Goal: Use online tool/utility: Utilize a website feature to perform a specific function

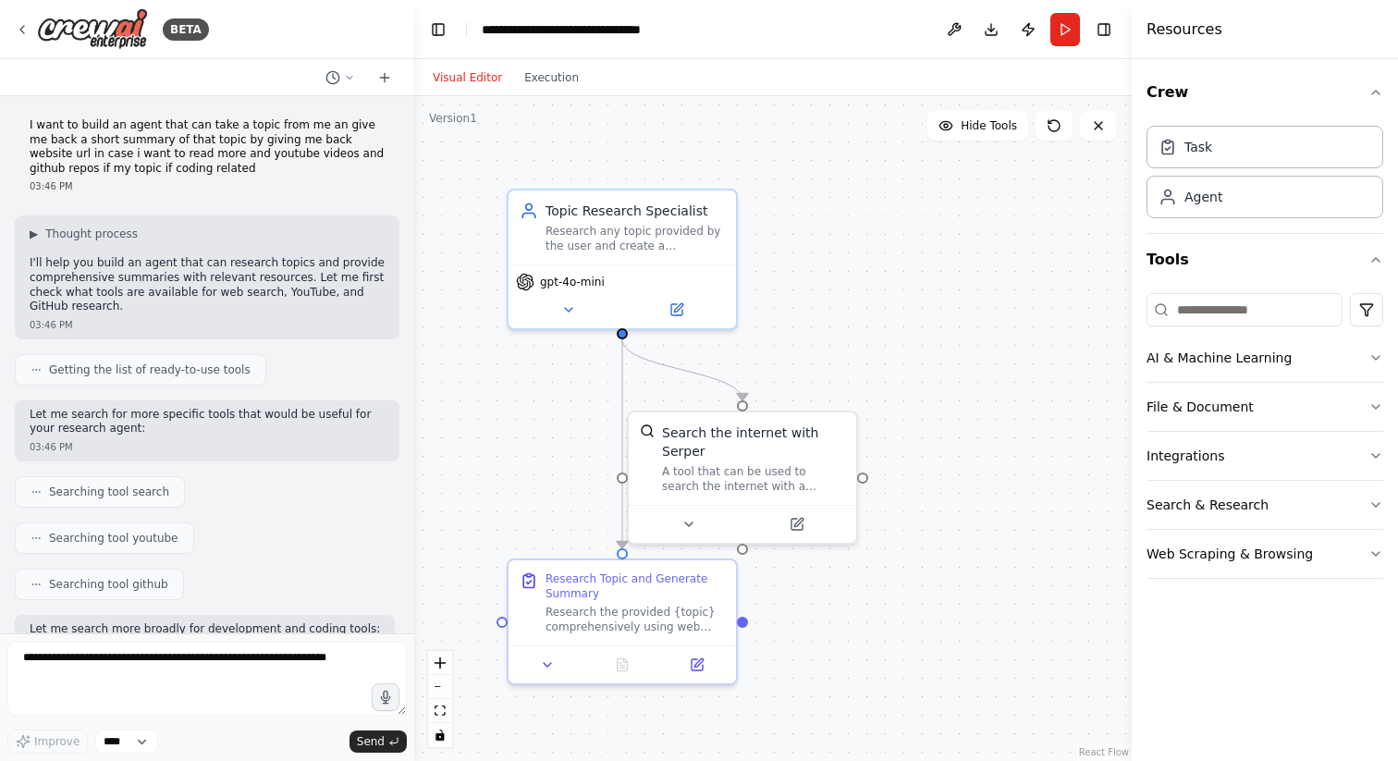
scroll to position [1780, 0]
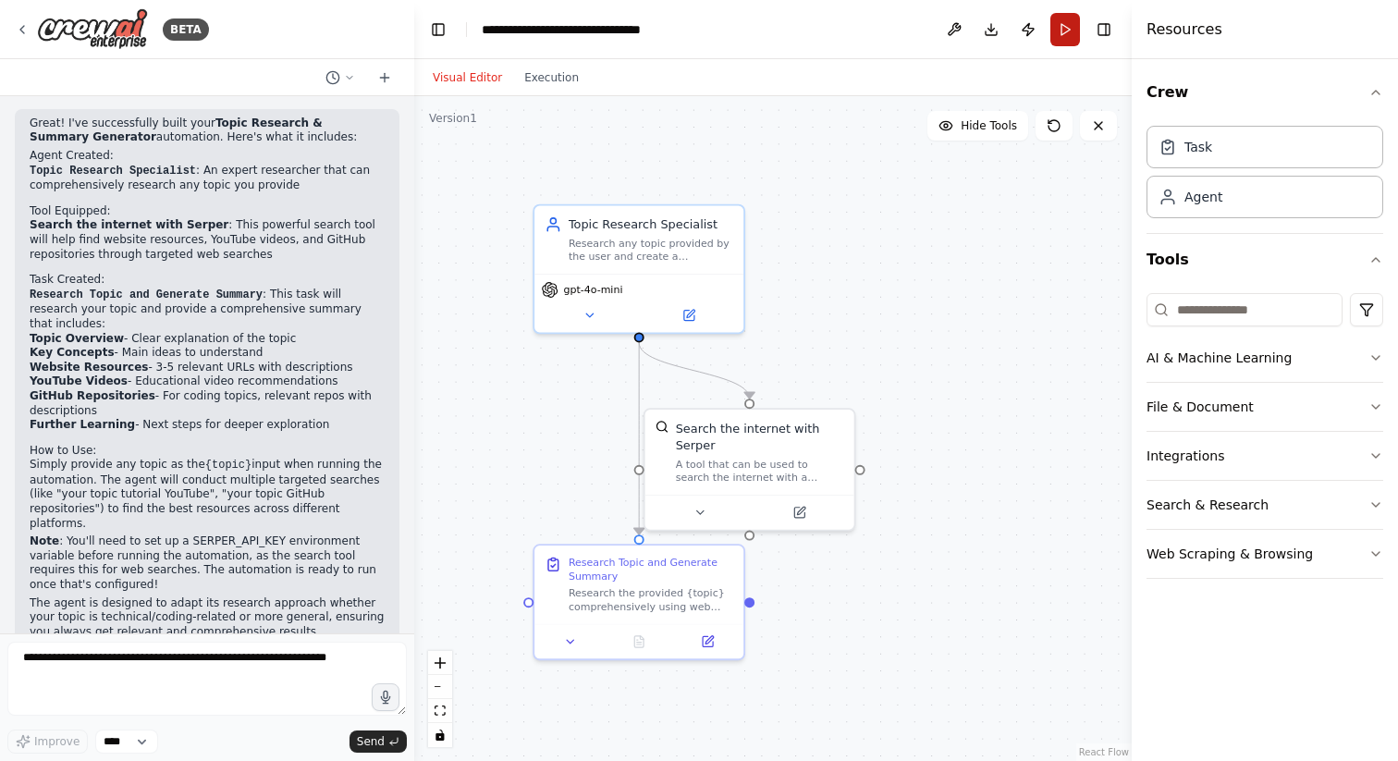
click at [1069, 39] on button "Run" at bounding box center [1066, 29] width 30 height 33
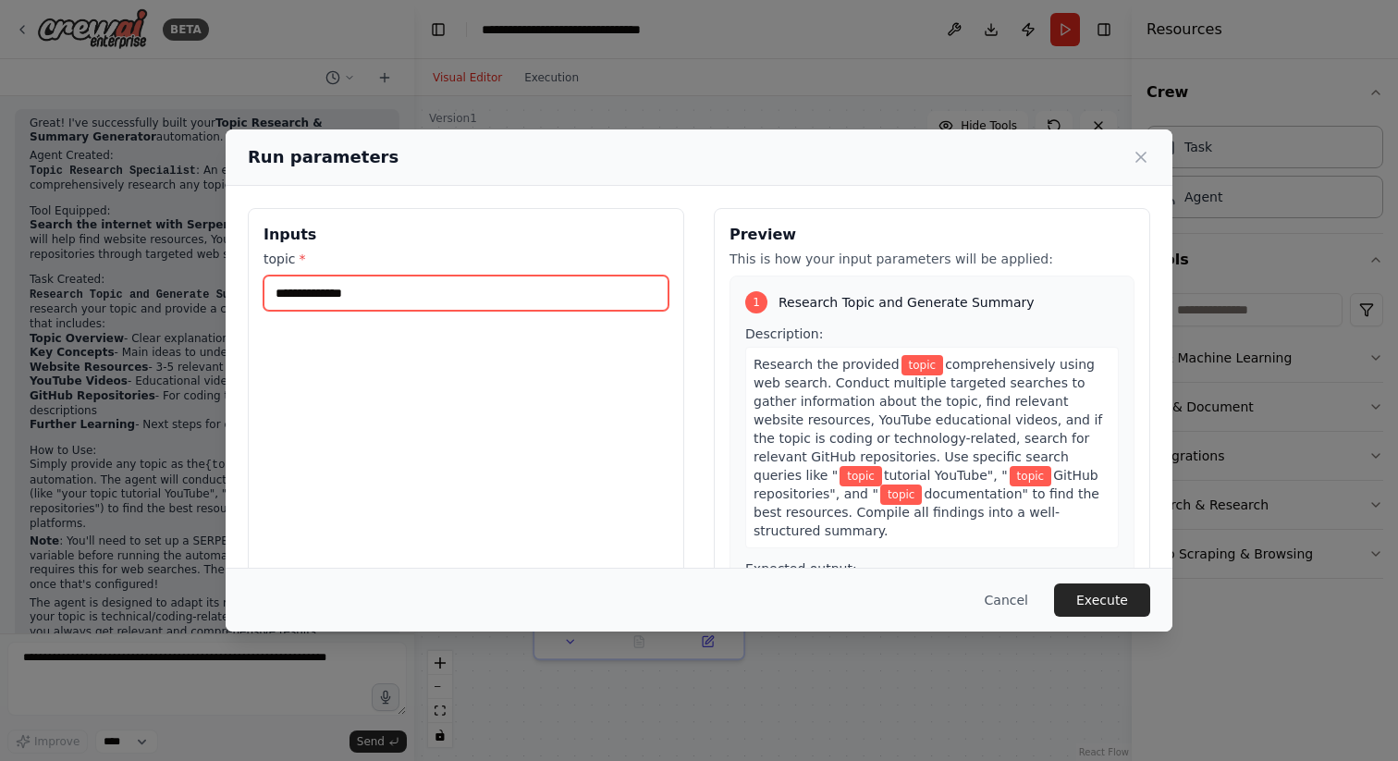
click at [553, 309] on input "topic *" at bounding box center [466, 293] width 405 height 35
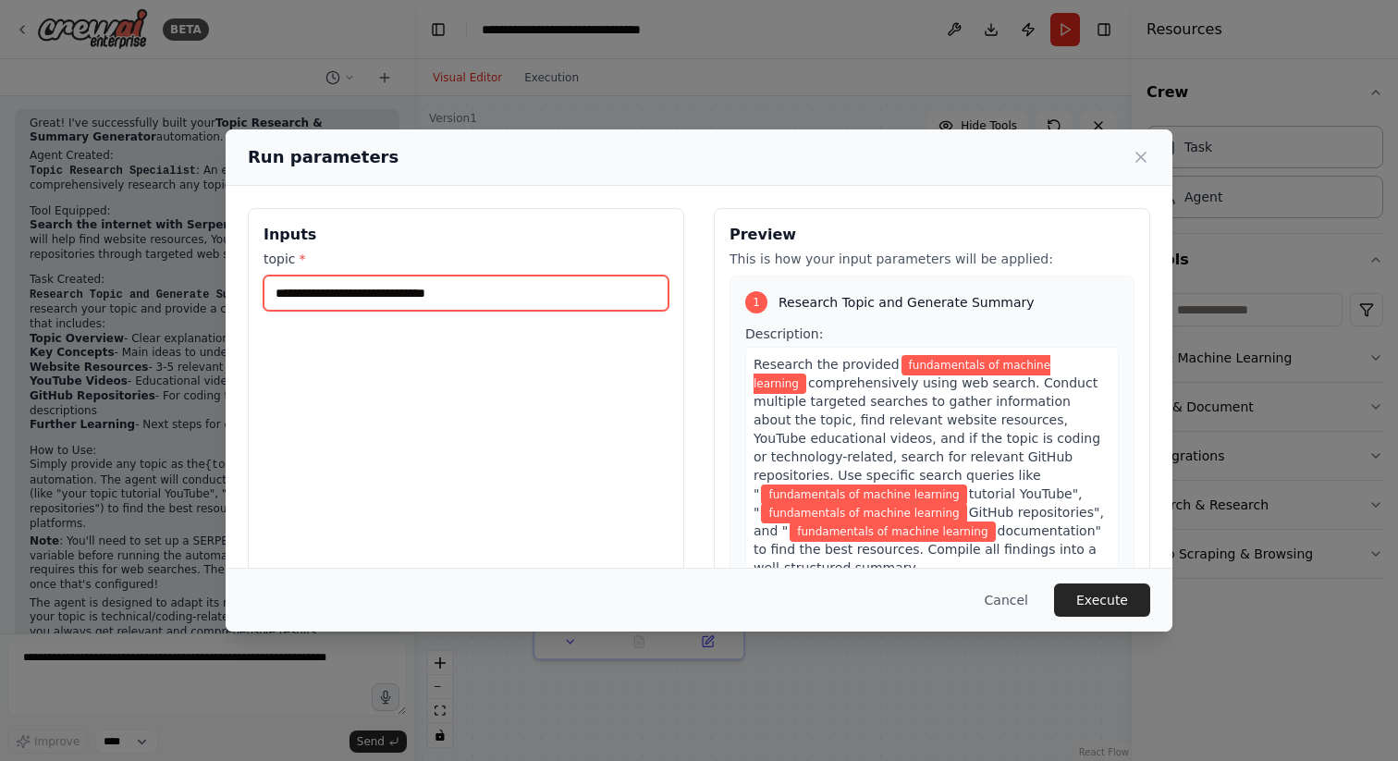
type input "**********"
click at [1089, 602] on button "Execute" at bounding box center [1102, 600] width 96 height 33
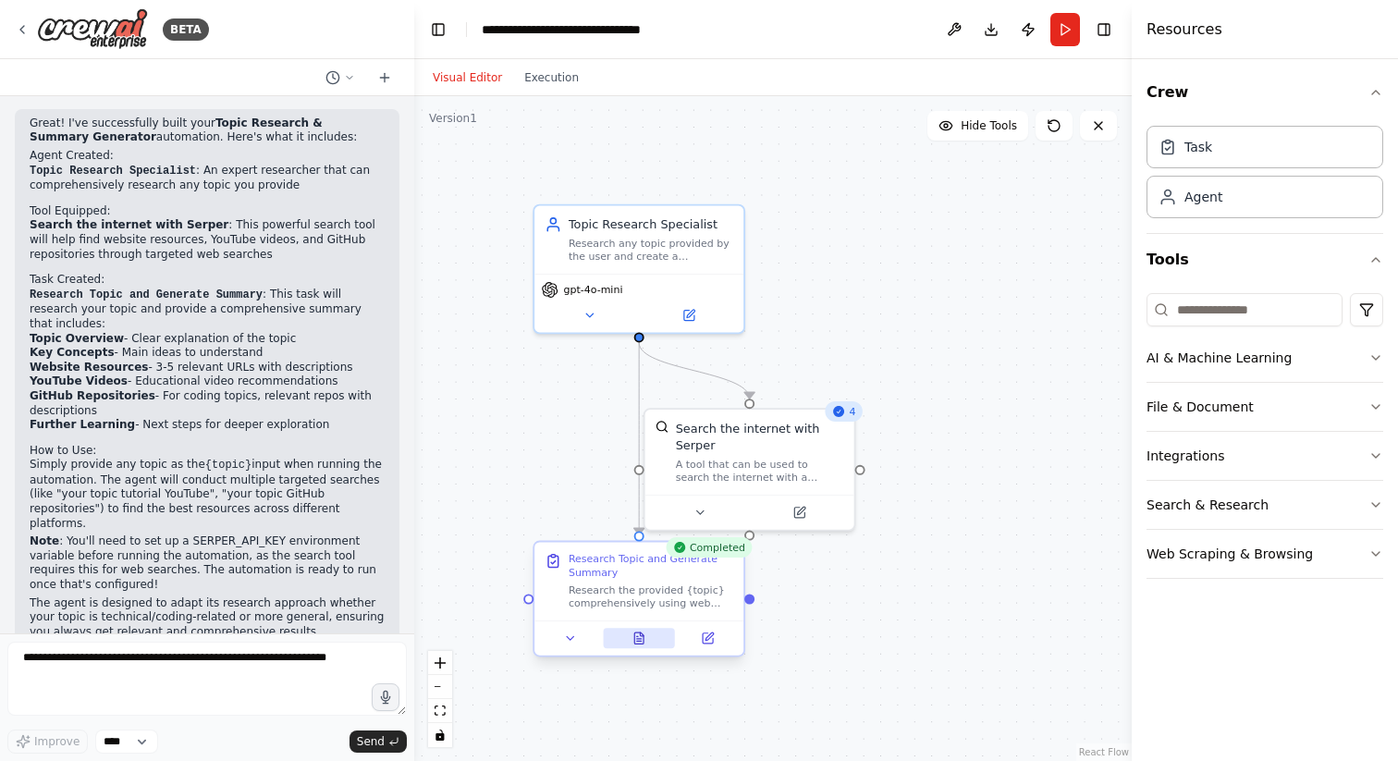
click at [636, 644] on icon at bounding box center [638, 638] width 9 height 11
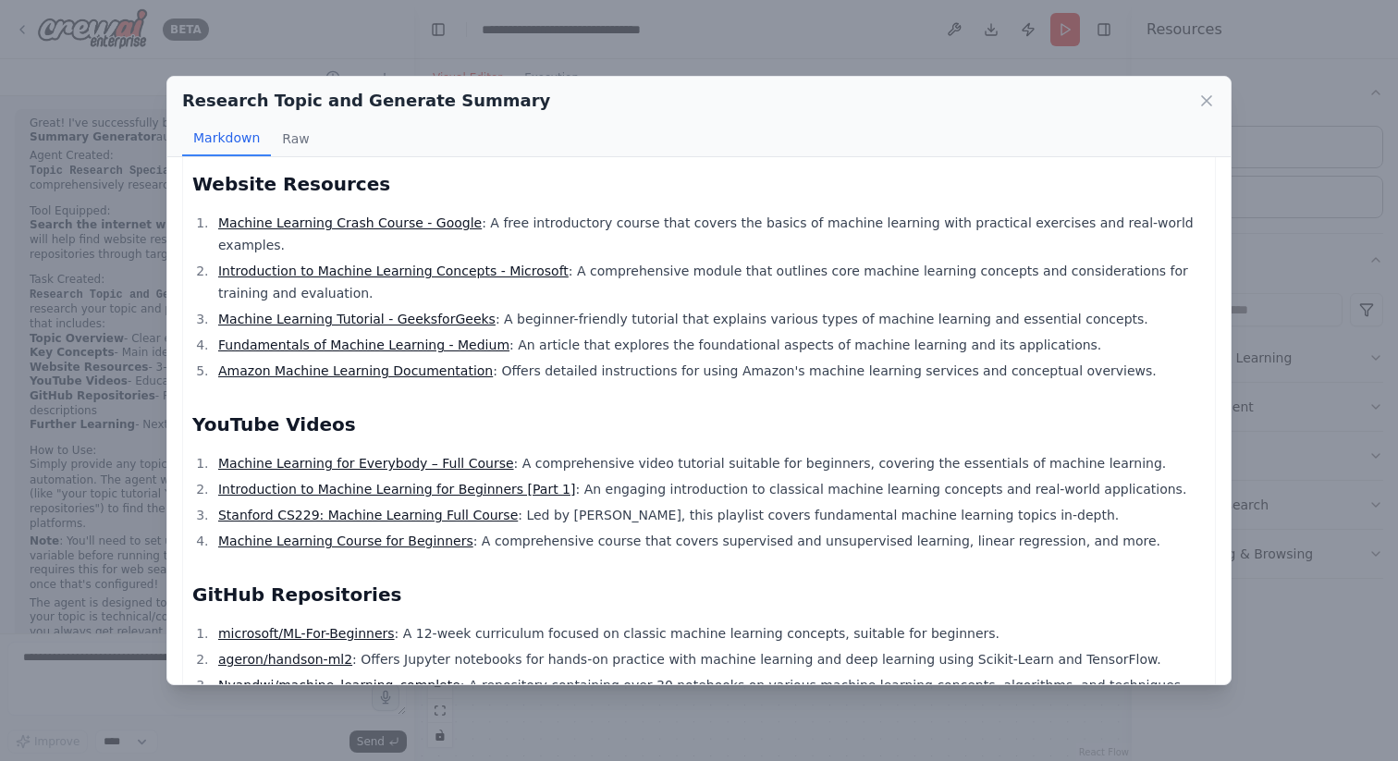
scroll to position [558, 0]
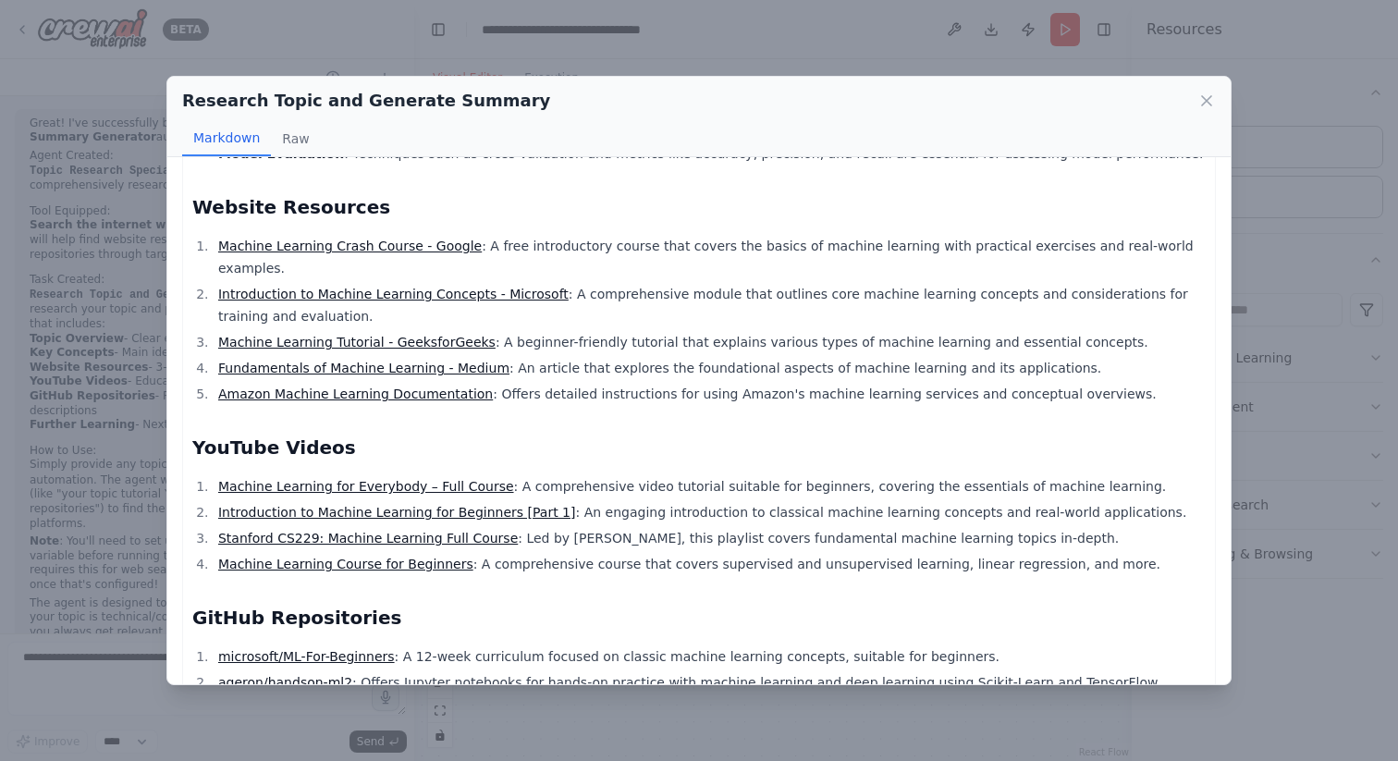
click at [373, 479] on link "Machine Learning for Everybody – Full Course" at bounding box center [366, 486] width 296 height 15
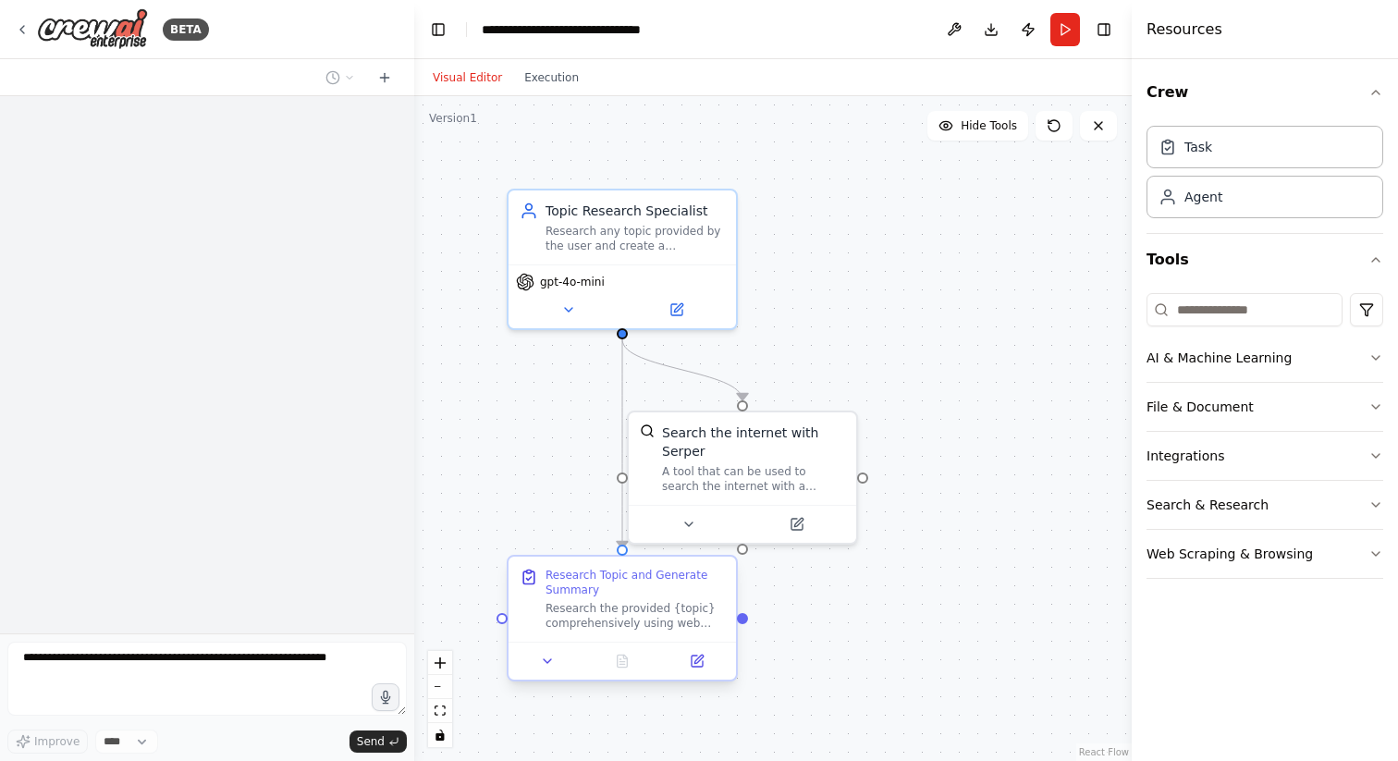
click at [640, 627] on div "Research the provided {topic} comprehensively using web search. Conduct multipl…" at bounding box center [635, 616] width 179 height 30
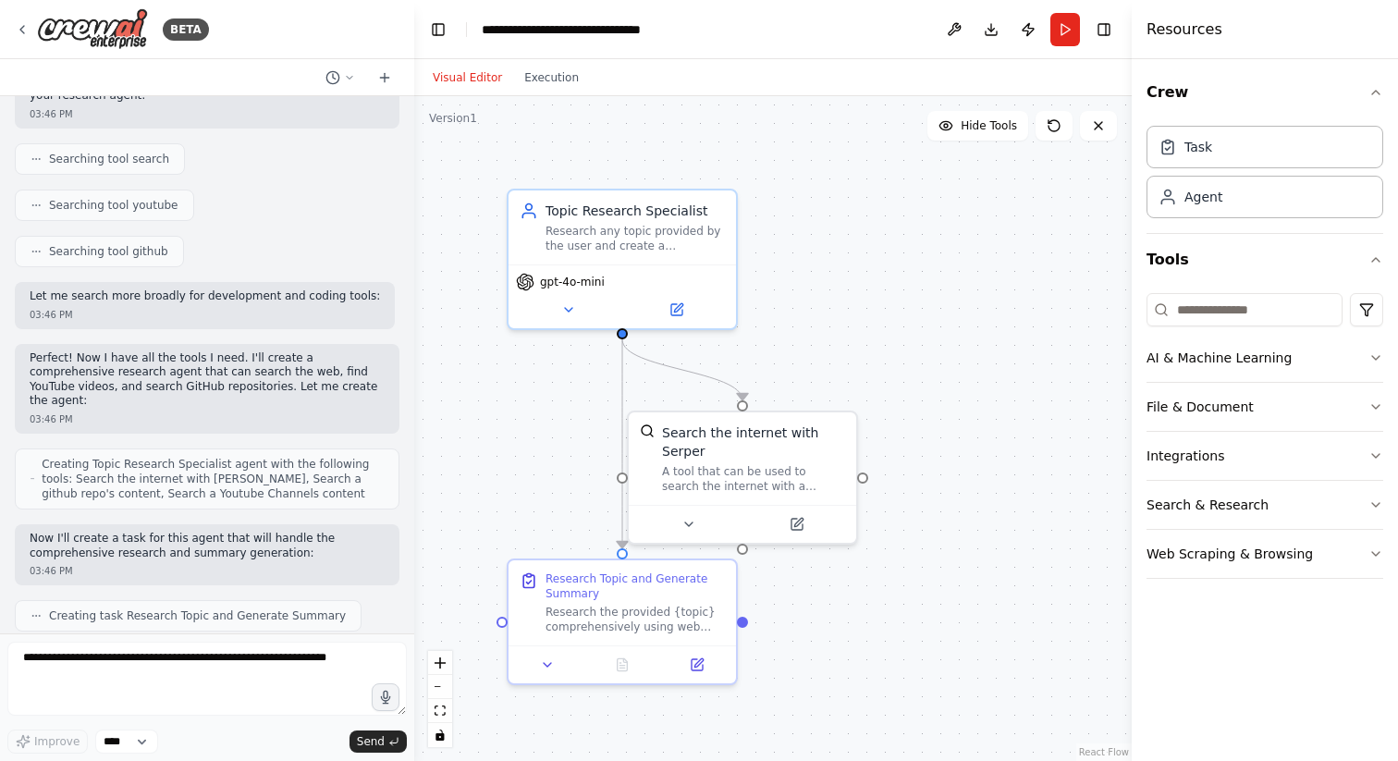
scroll to position [335, 0]
click at [1061, 29] on button "Run" at bounding box center [1066, 29] width 30 height 33
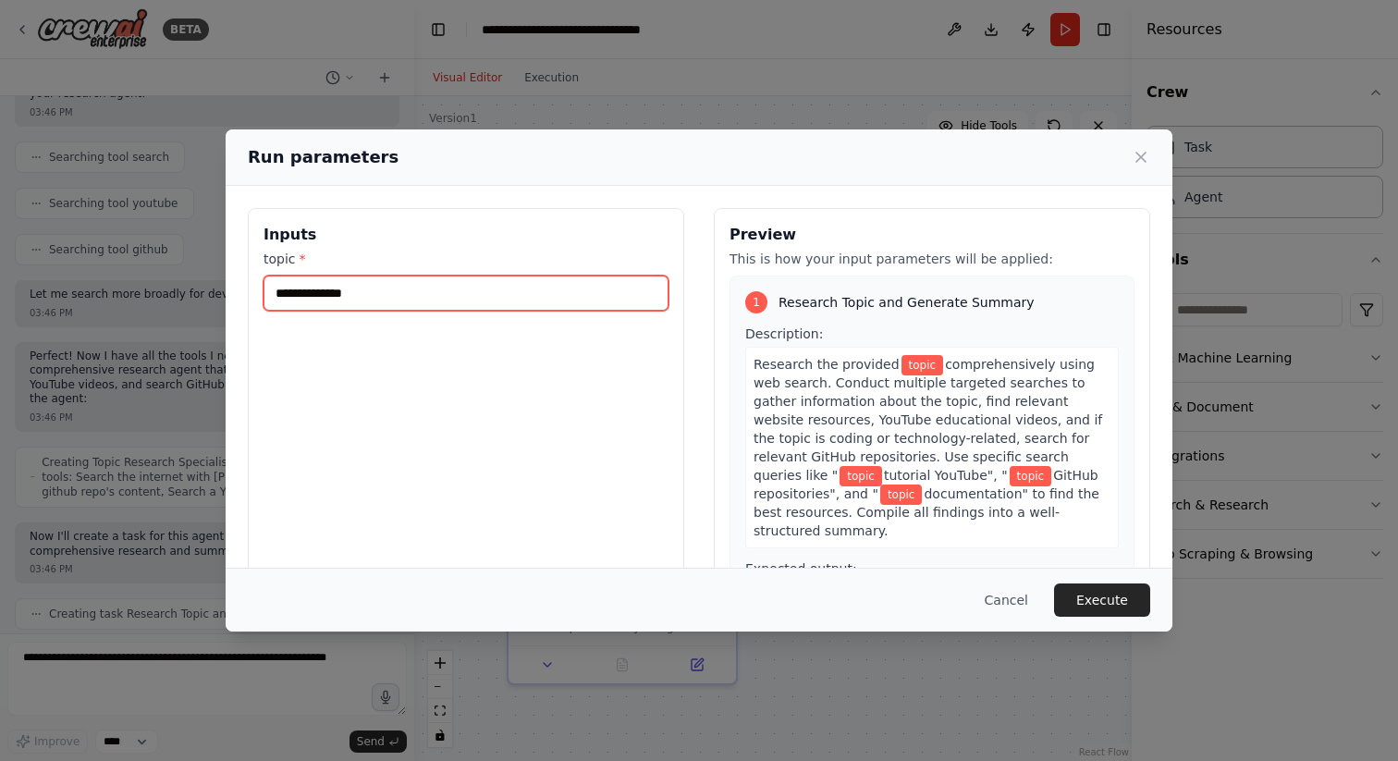
click at [454, 291] on input "topic *" at bounding box center [466, 293] width 405 height 35
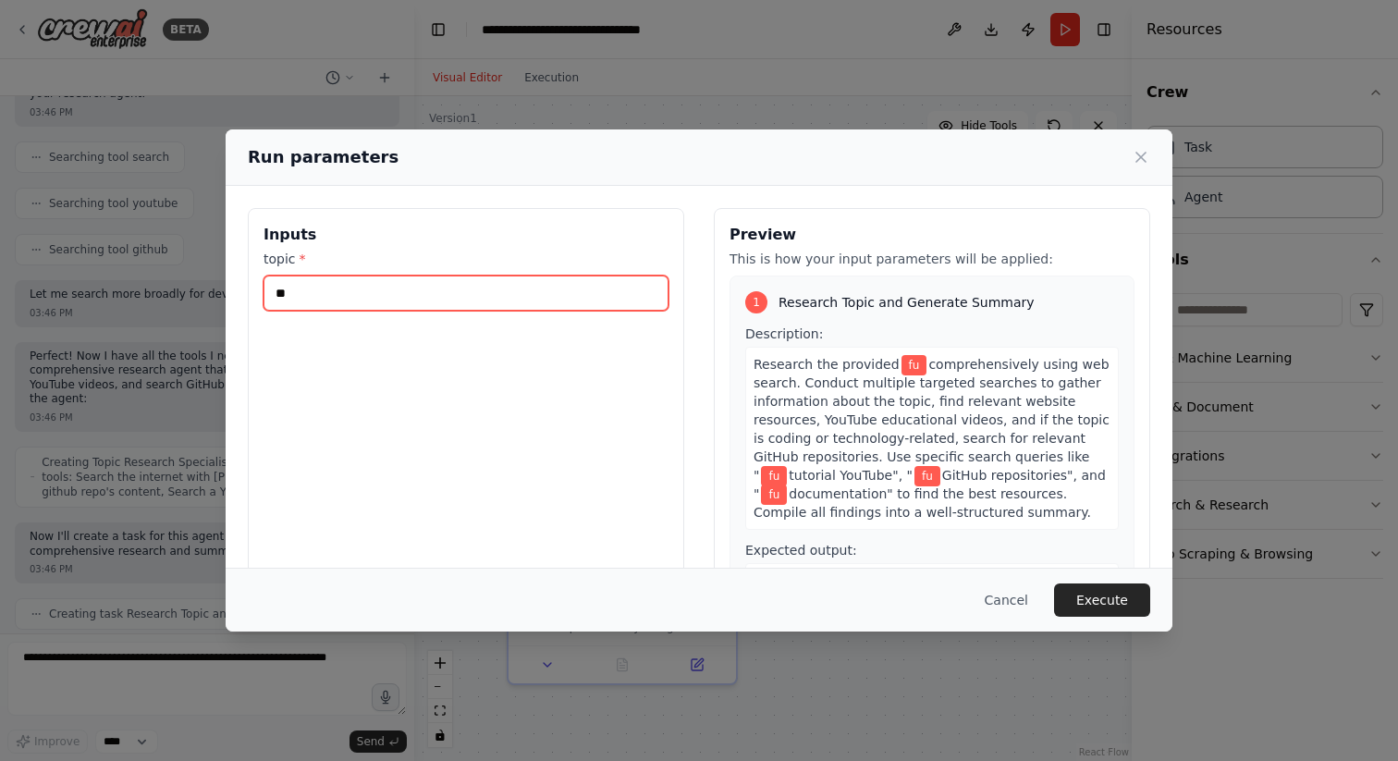
type input "*"
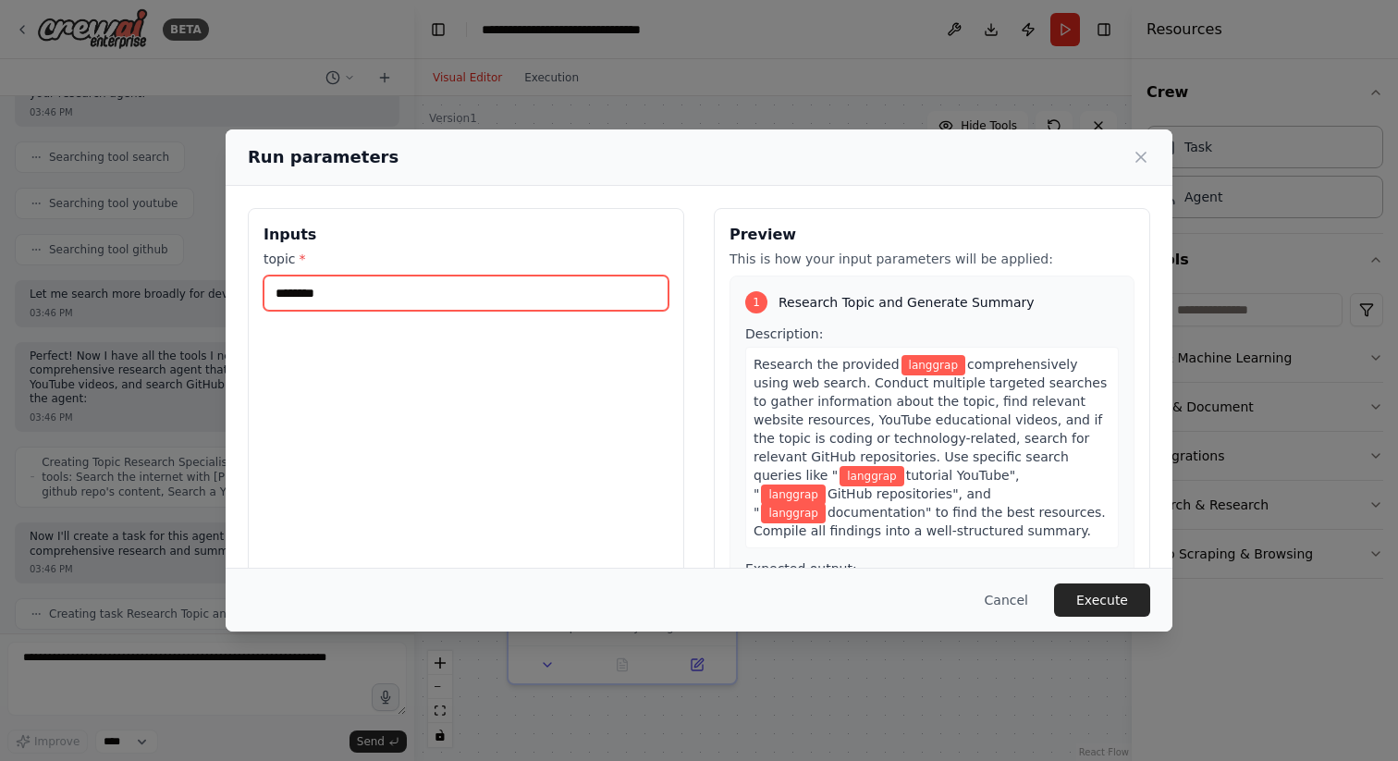
type input "*********"
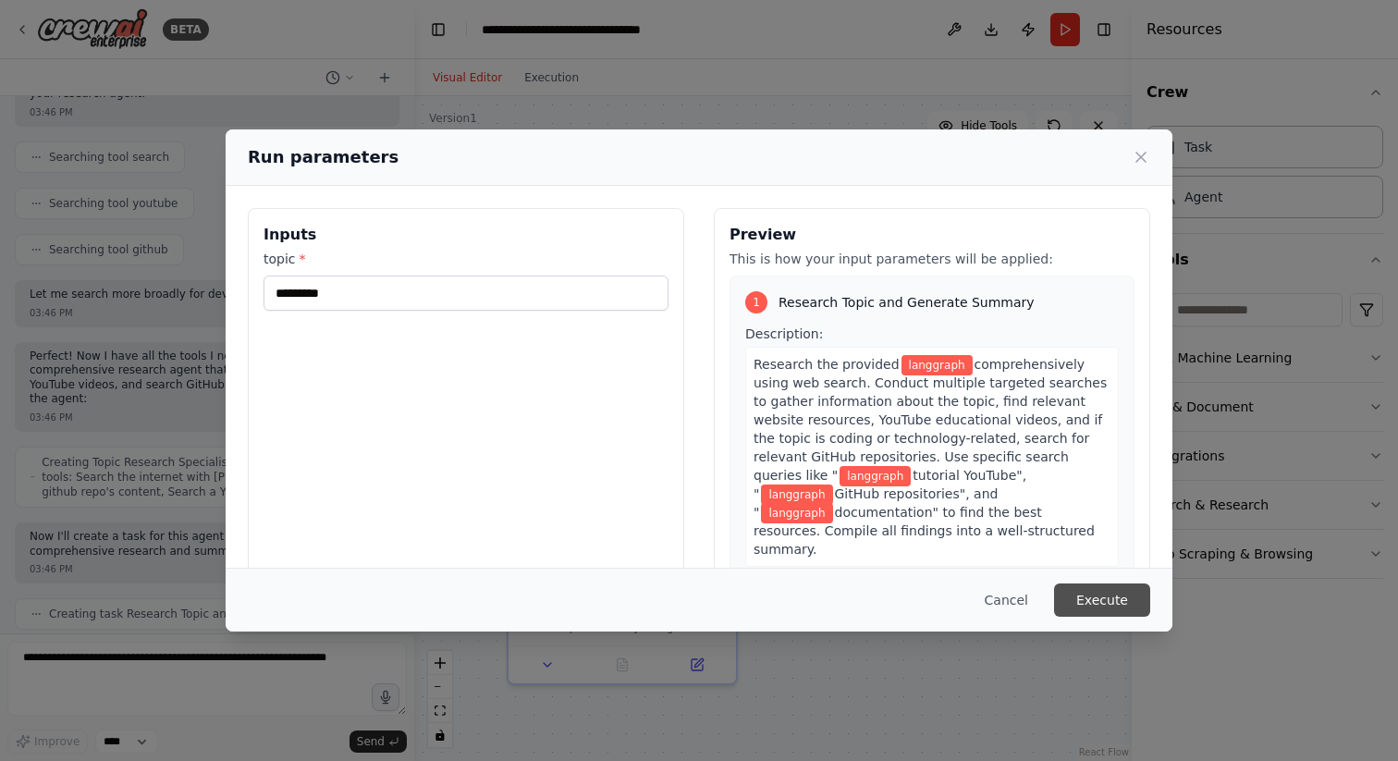
click at [1094, 606] on button "Execute" at bounding box center [1102, 600] width 96 height 33
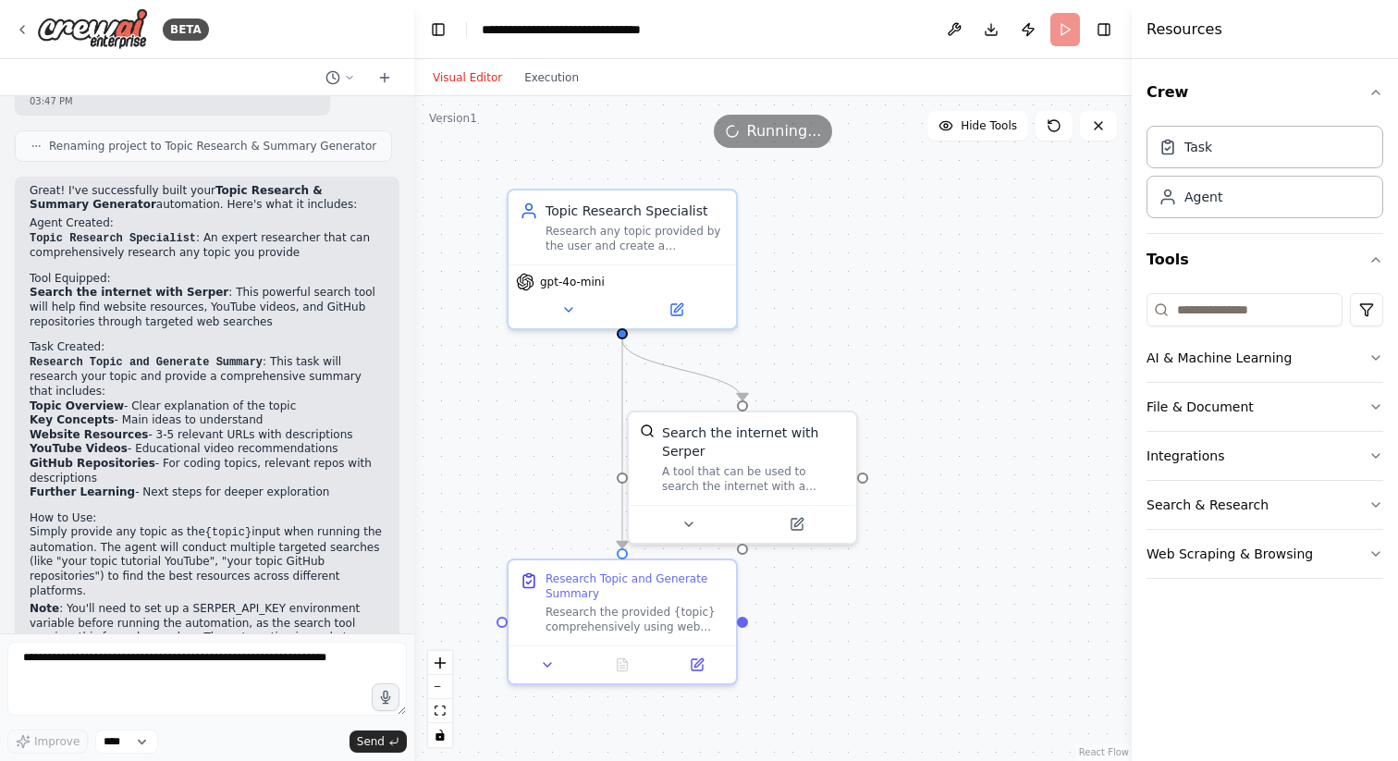
scroll to position [1780, 0]
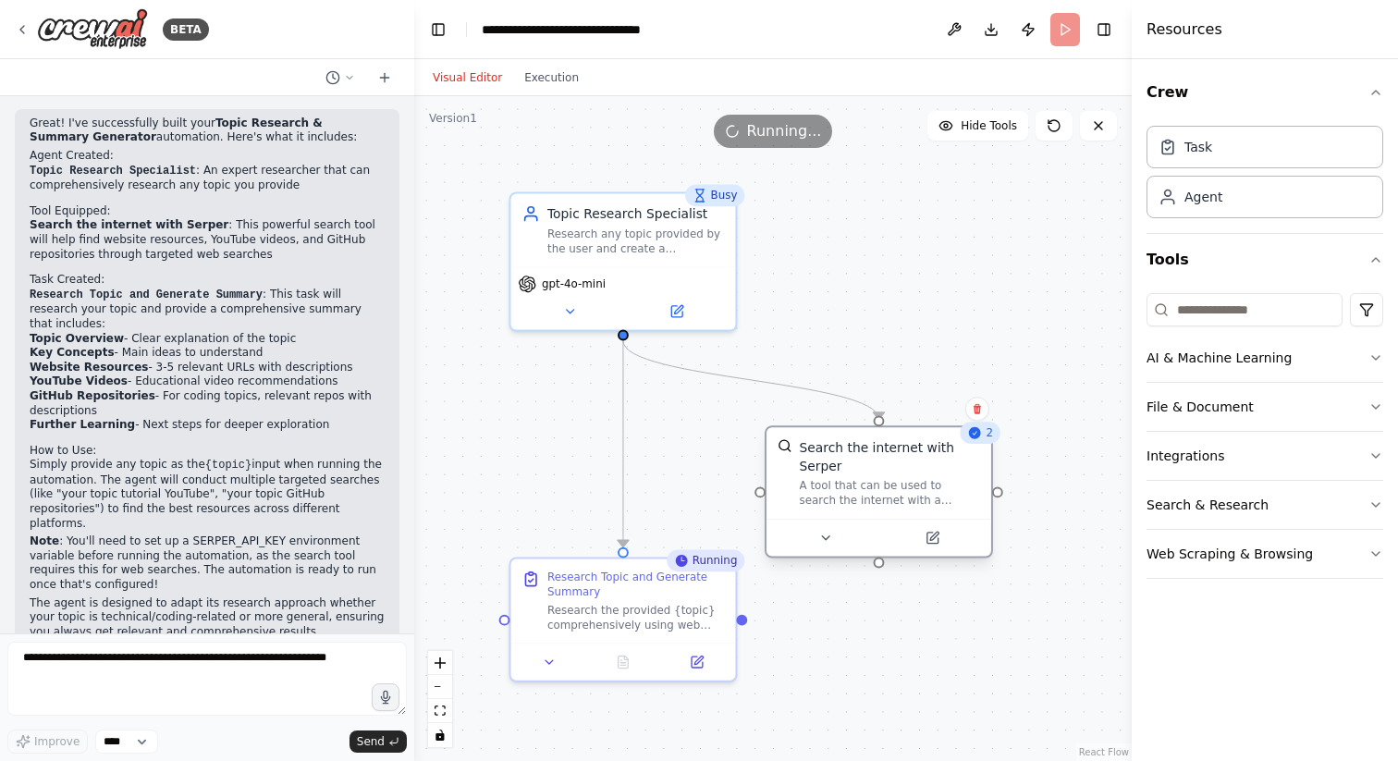
drag, startPoint x: 710, startPoint y: 454, endPoint x: 840, endPoint y: 472, distance: 130.7
click at [840, 472] on div "Search the internet with Serper" at bounding box center [890, 456] width 181 height 37
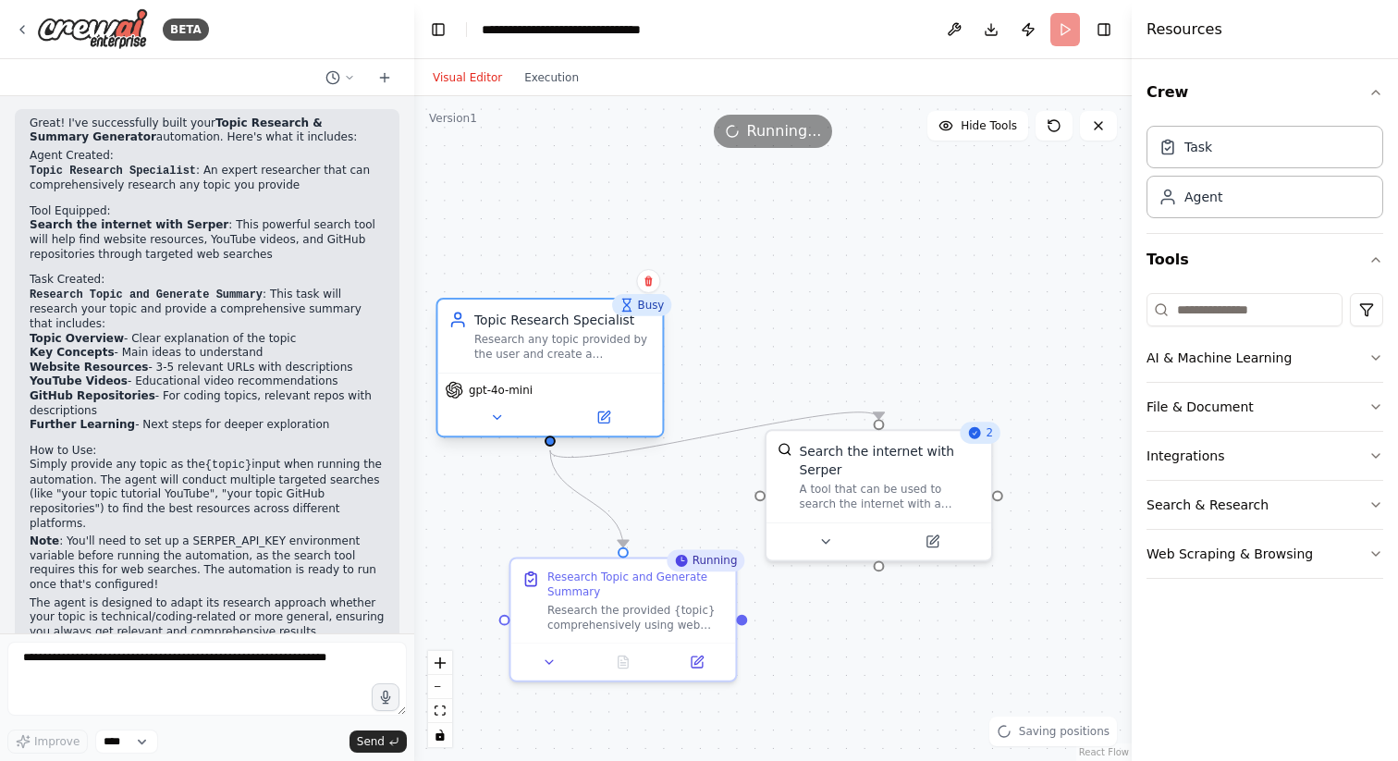
drag, startPoint x: 612, startPoint y: 252, endPoint x: 535, endPoint y: 357, distance: 130.2
click at [535, 357] on div "Topic Research Specialist Research any topic provided by the user and create a …" at bounding box center [549, 336] width 225 height 73
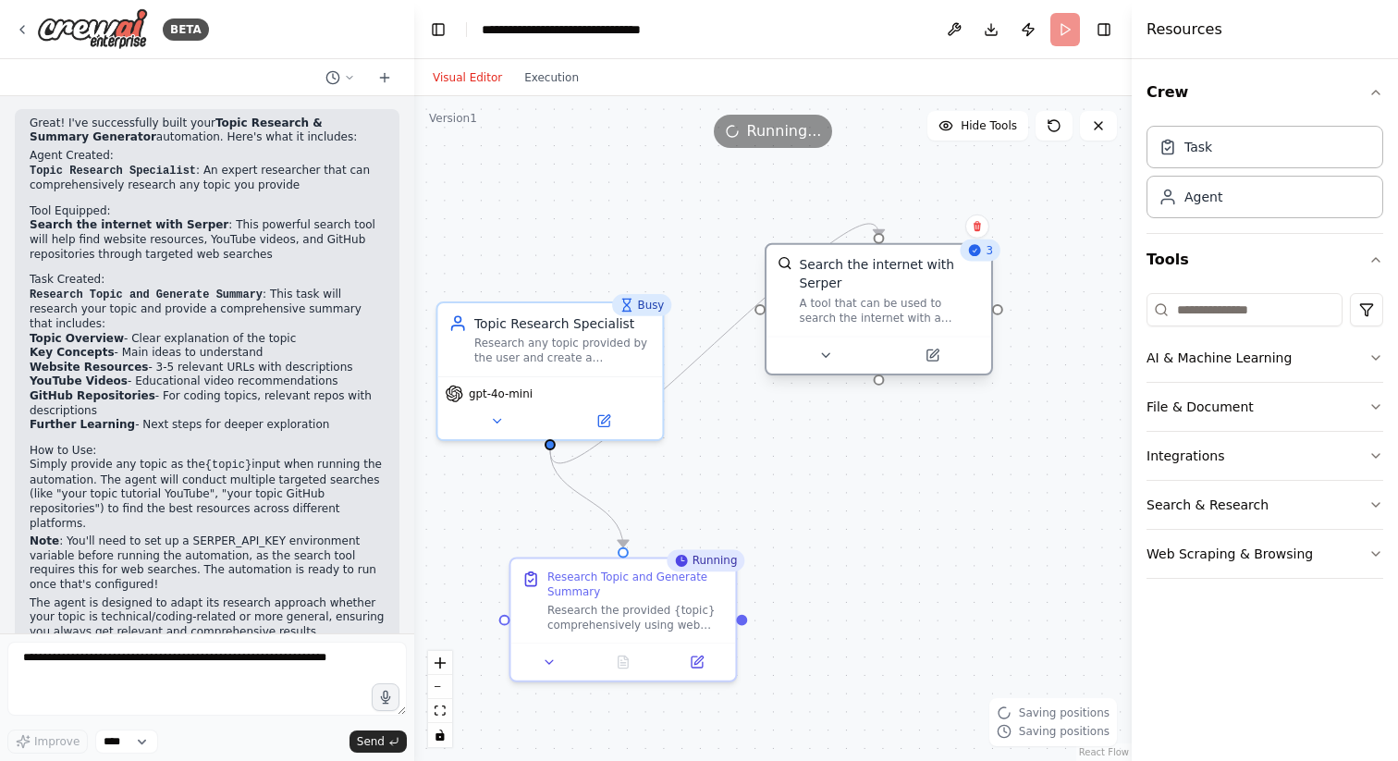
drag, startPoint x: 883, startPoint y: 461, endPoint x: 891, endPoint y: 274, distance: 187.9
click at [891, 274] on div "Search the internet with Serper" at bounding box center [890, 274] width 181 height 37
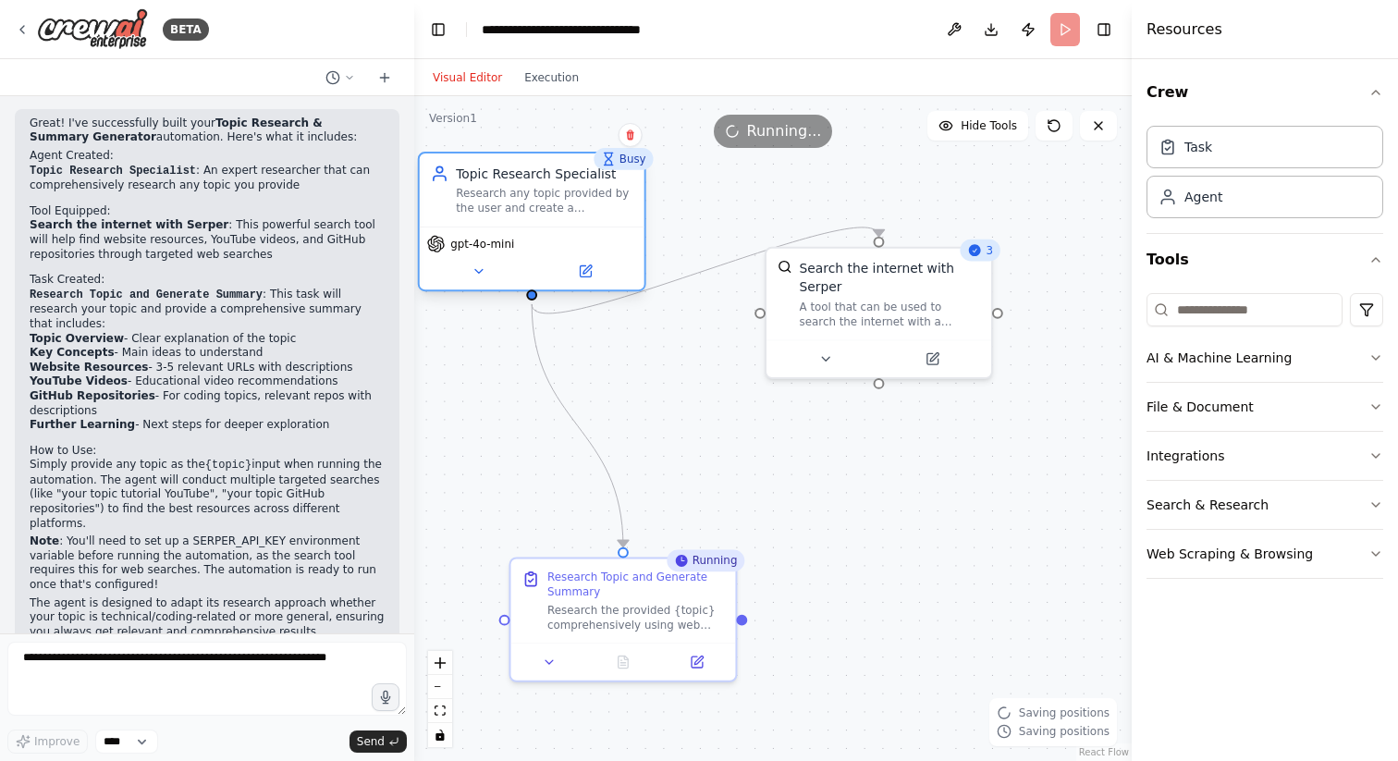
drag, startPoint x: 641, startPoint y: 401, endPoint x: 623, endPoint y: 257, distance: 145.3
click at [623, 257] on div "gpt-4o-mini" at bounding box center [532, 258] width 225 height 63
click at [588, 305] on icon "Edge from c3f4e4dd-79a2-4062-962a-7ef5f425c375 to 11c63626-f967-4666-8066-1f160…" at bounding box center [705, 271] width 347 height 86
drag, startPoint x: 588, startPoint y: 304, endPoint x: 670, endPoint y: 287, distance: 83.3
click at [670, 288] on icon "Edge from c3f4e4dd-79a2-4062-962a-7ef5f425c375 to 11c63626-f967-4666-8066-1f160…" at bounding box center [705, 271] width 347 height 86
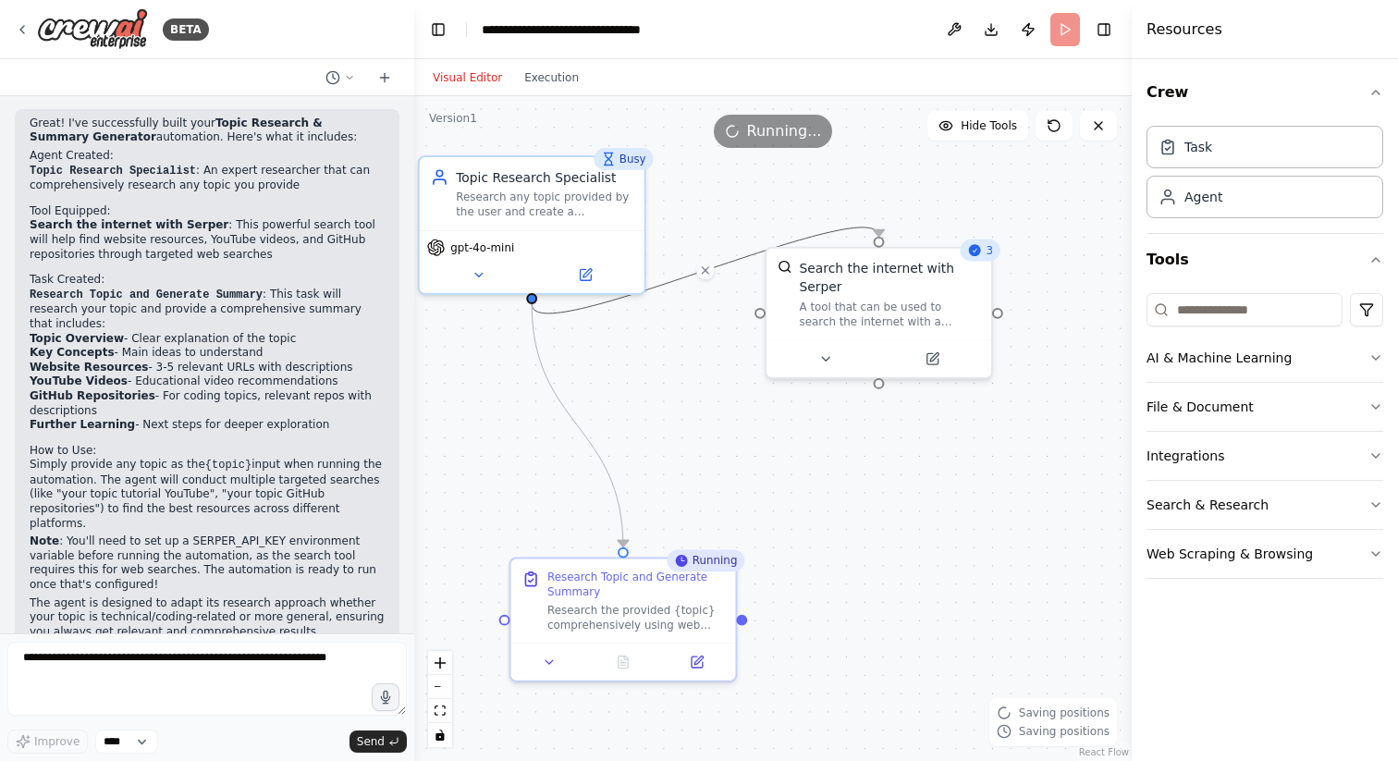
drag, startPoint x: 665, startPoint y: 280, endPoint x: 681, endPoint y: 354, distance: 75.6
click at [681, 354] on div ".deletable-edge-delete-btn { width: 20px; height: 20px; border: 0px solid #ffff…" at bounding box center [773, 428] width 718 height 665
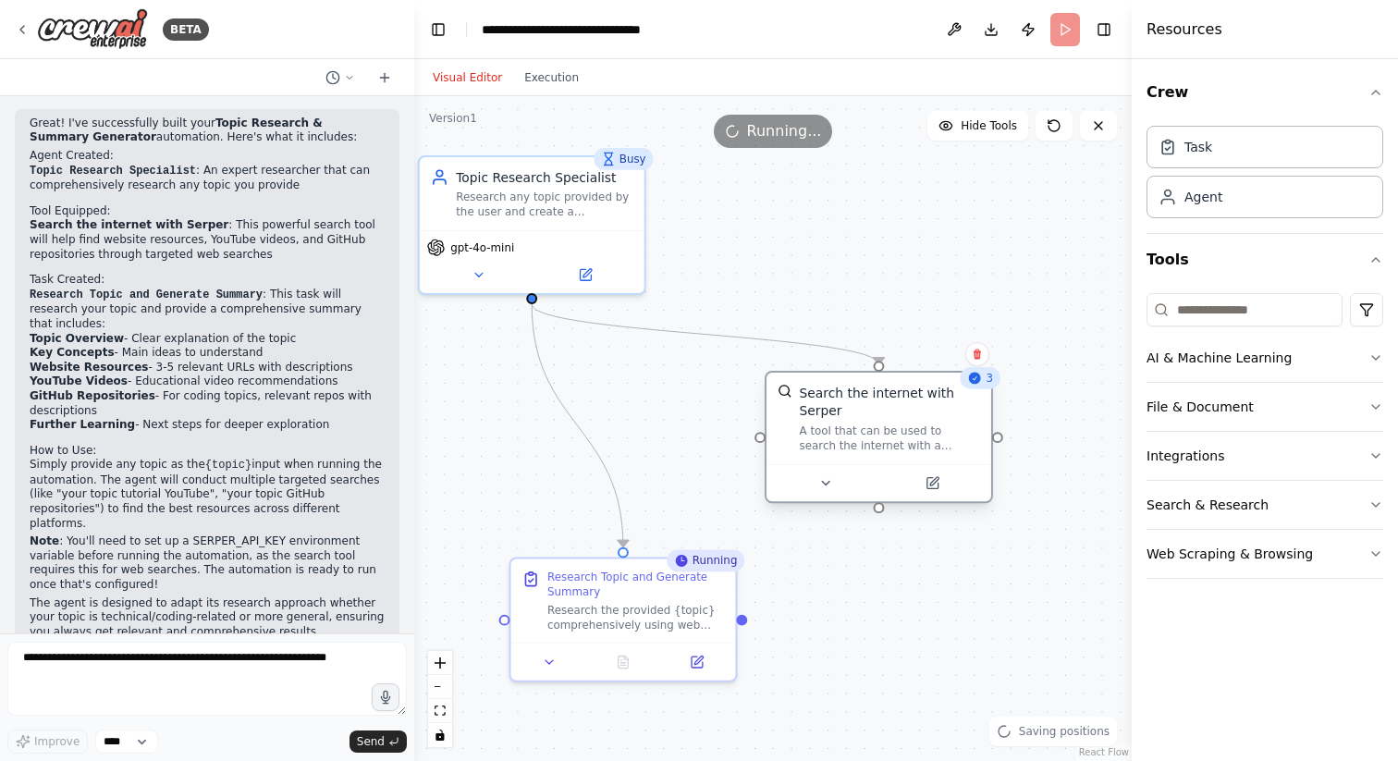
drag, startPoint x: 862, startPoint y: 288, endPoint x: 866, endPoint y: 413, distance: 125.8
click at [866, 413] on div "Search the internet with Serper" at bounding box center [890, 402] width 181 height 37
click at [752, 256] on div ".deletable-edge-delete-btn { width: 20px; height: 20px; border: 0px solid #ffff…" at bounding box center [773, 428] width 718 height 665
click at [1182, 158] on div "Task" at bounding box center [1265, 146] width 237 height 43
click at [1204, 205] on div "Agent" at bounding box center [1265, 196] width 237 height 43
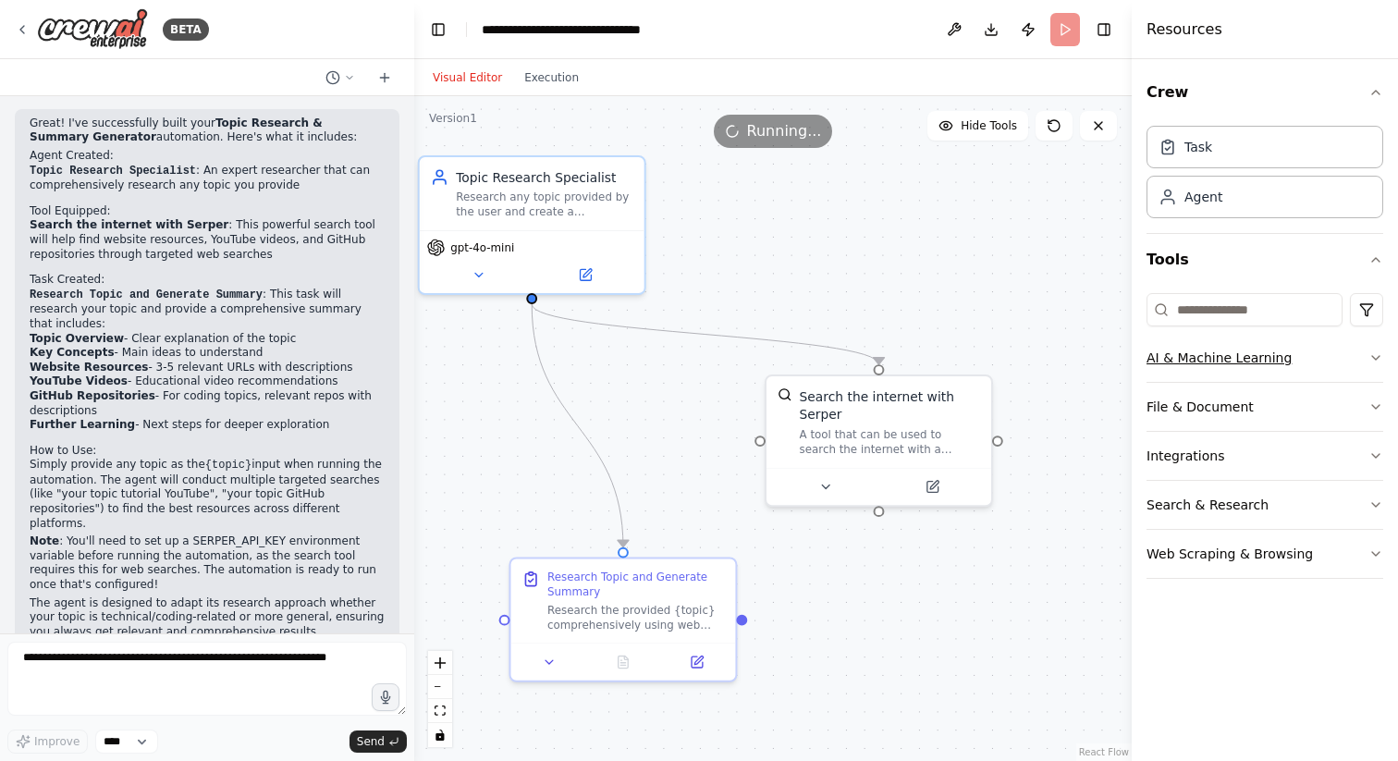
click at [1372, 358] on icon "button" at bounding box center [1376, 358] width 15 height 15
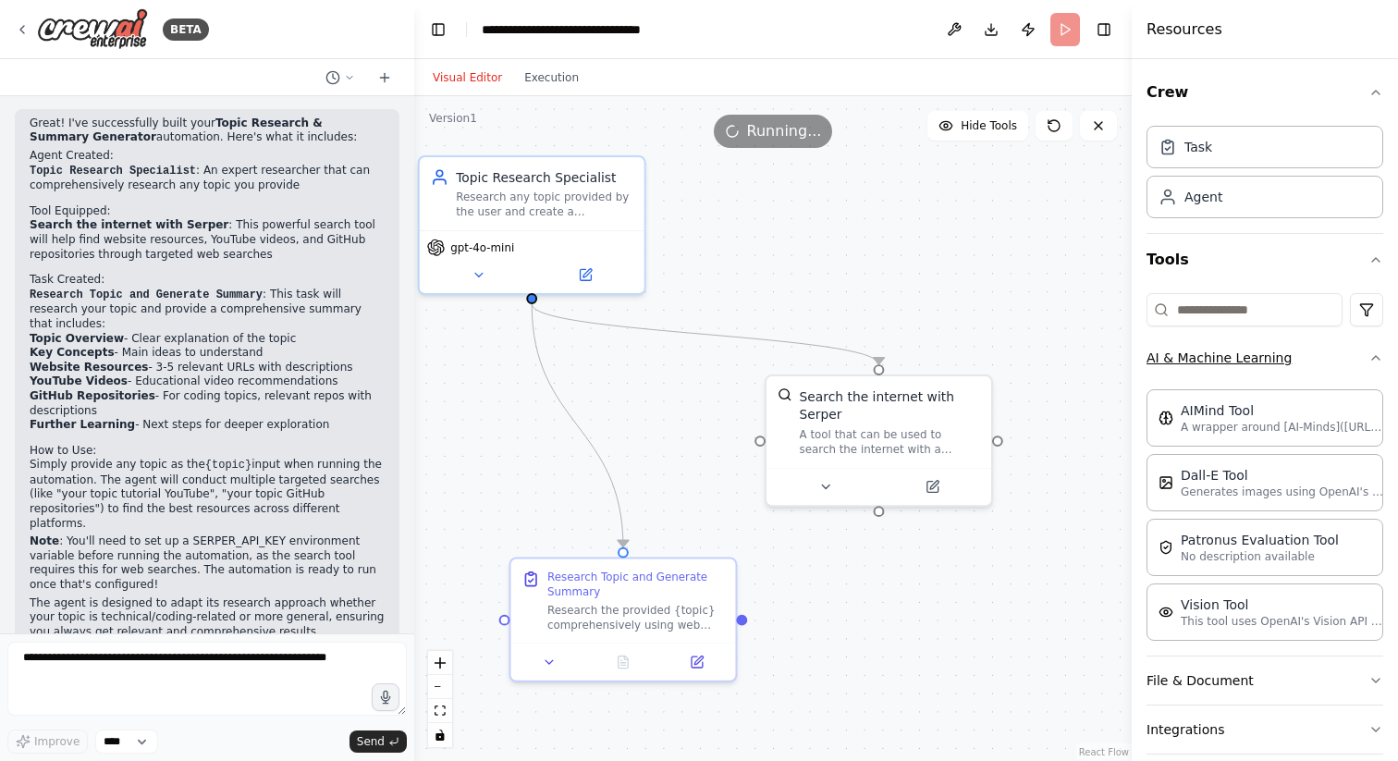
click at [1372, 358] on icon "button" at bounding box center [1375, 358] width 7 height 4
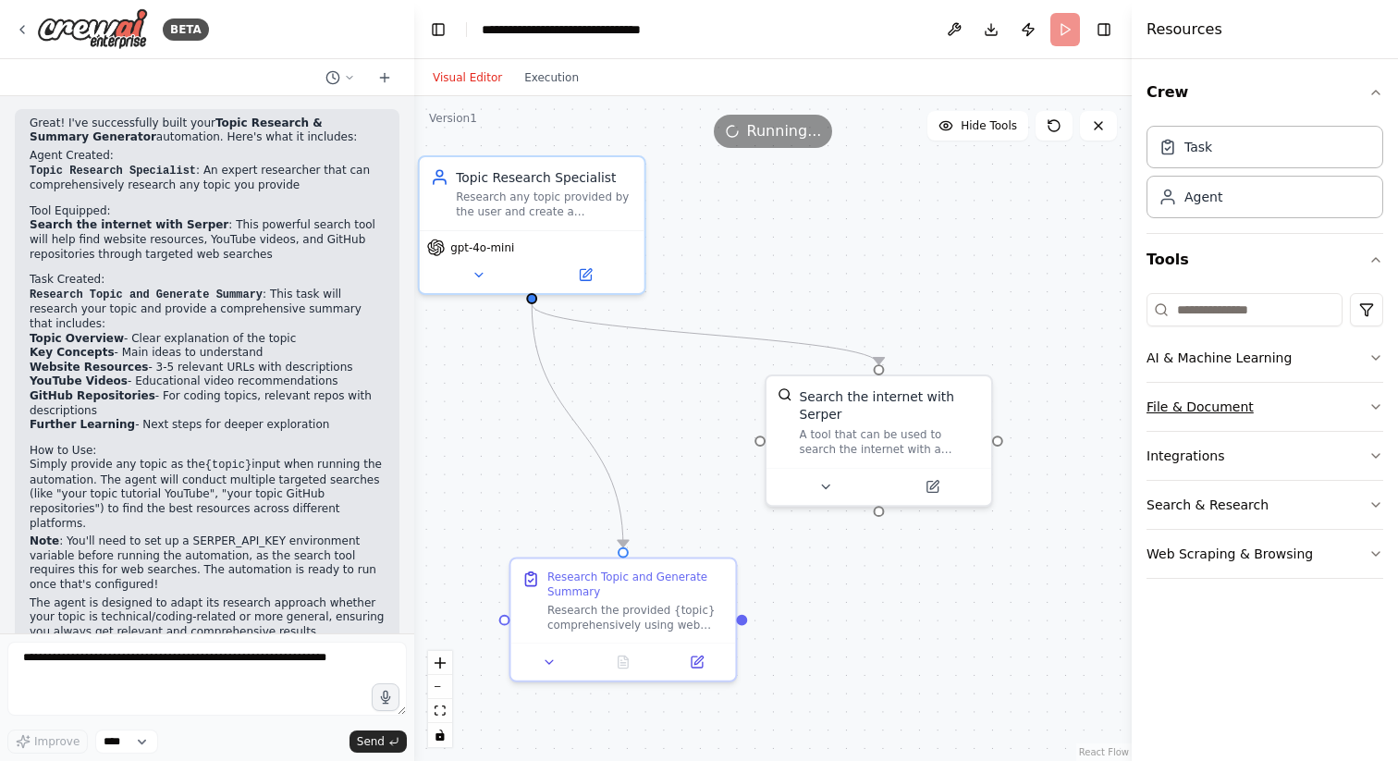
click at [1366, 396] on button "File & Document" at bounding box center [1265, 407] width 237 height 48
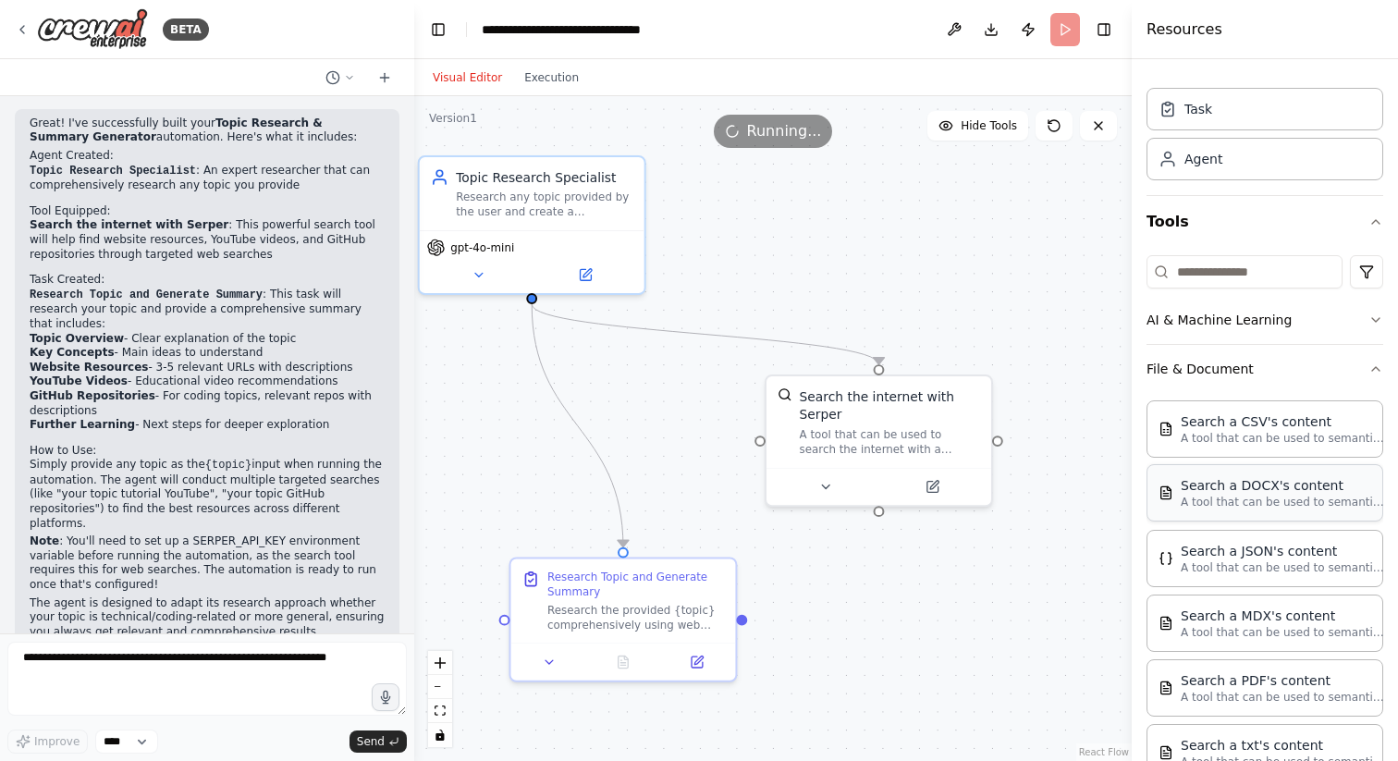
scroll to position [35, 0]
click at [1351, 370] on button "File & Document" at bounding box center [1265, 372] width 237 height 48
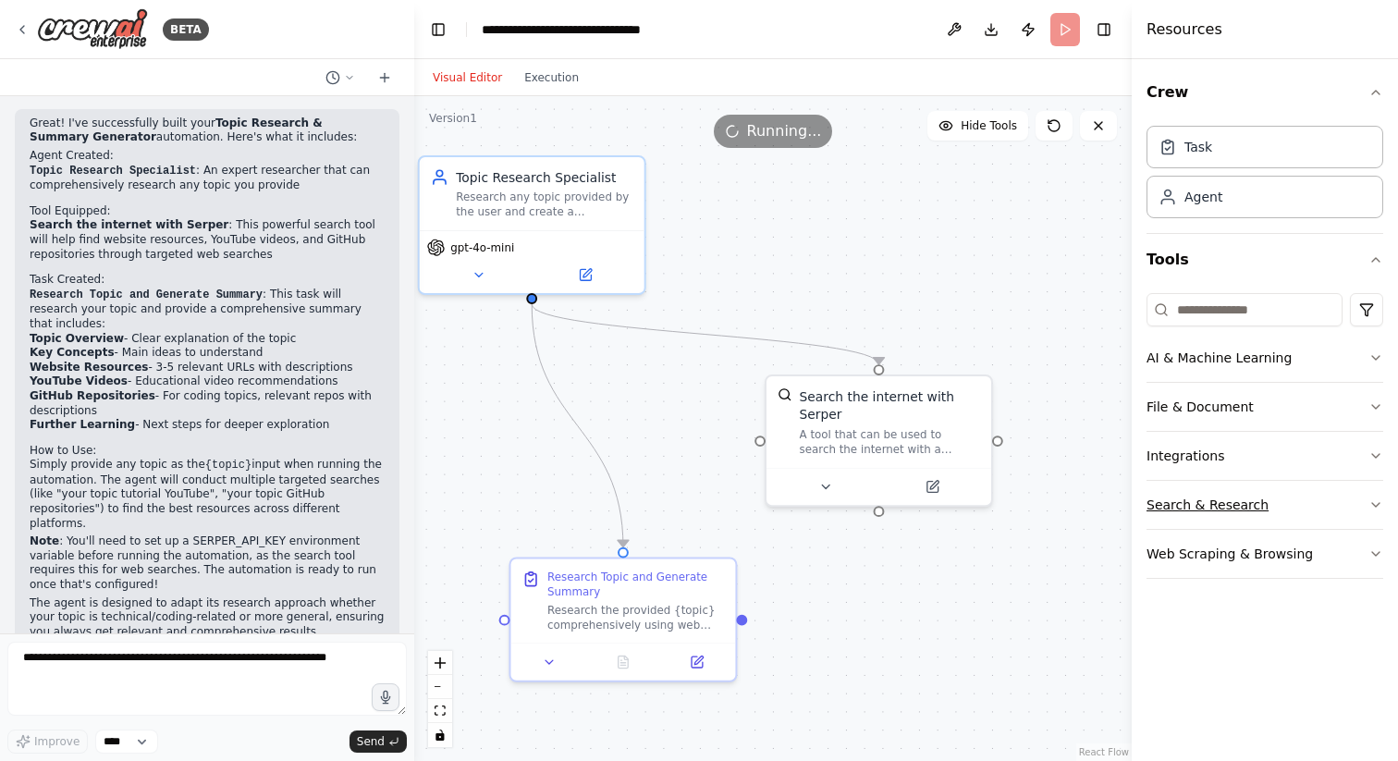
click at [1314, 511] on button "Search & Research" at bounding box center [1265, 505] width 237 height 48
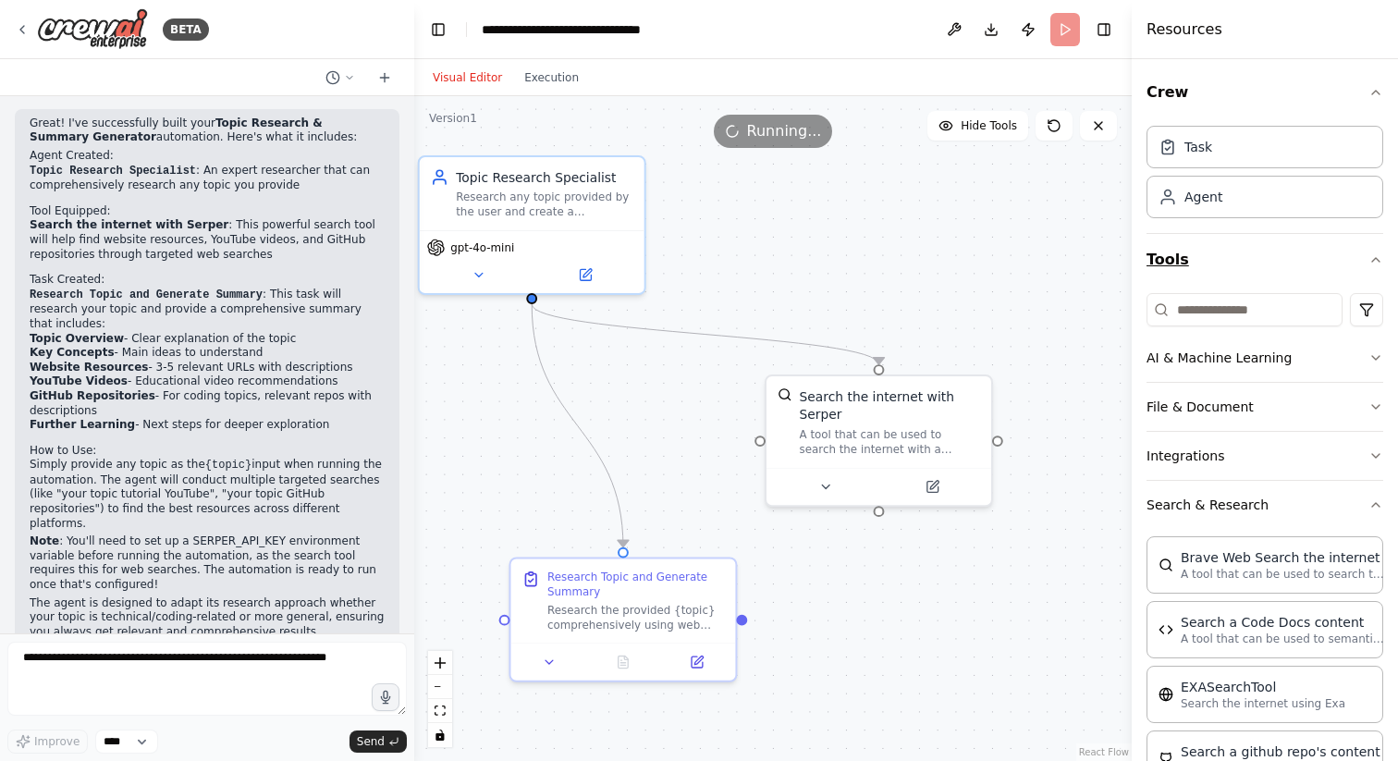
click at [1379, 259] on icon "button" at bounding box center [1376, 259] width 15 height 15
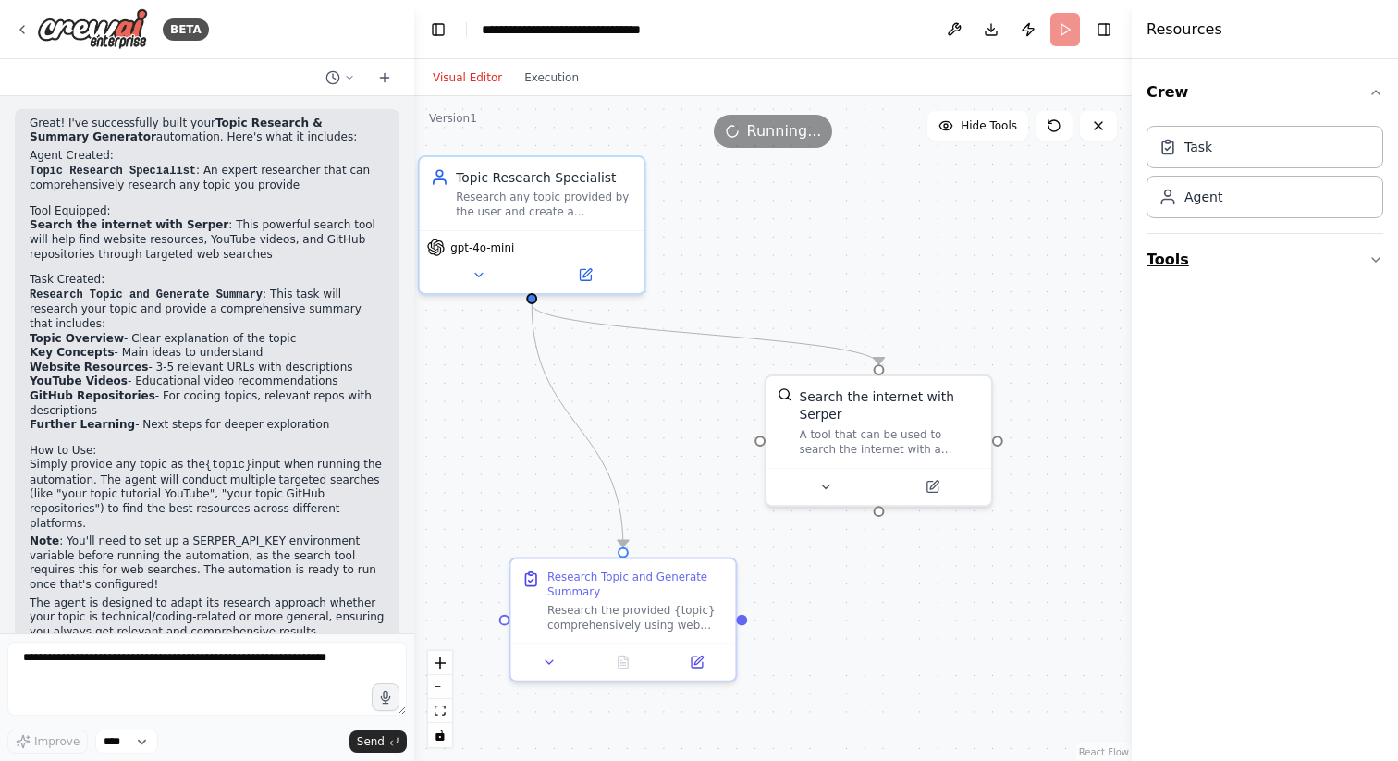
click at [1379, 259] on icon "button" at bounding box center [1375, 260] width 7 height 4
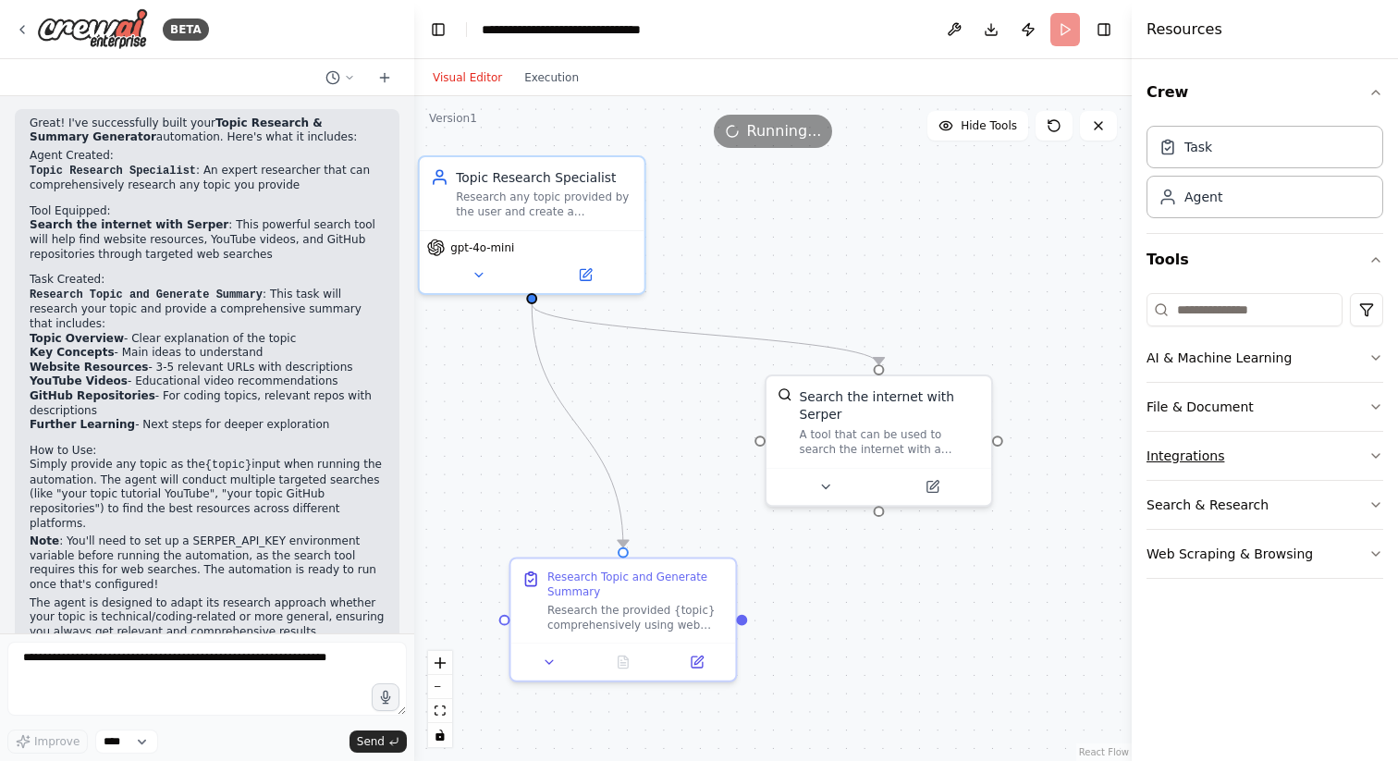
click at [1357, 469] on button "Integrations" at bounding box center [1265, 456] width 237 height 48
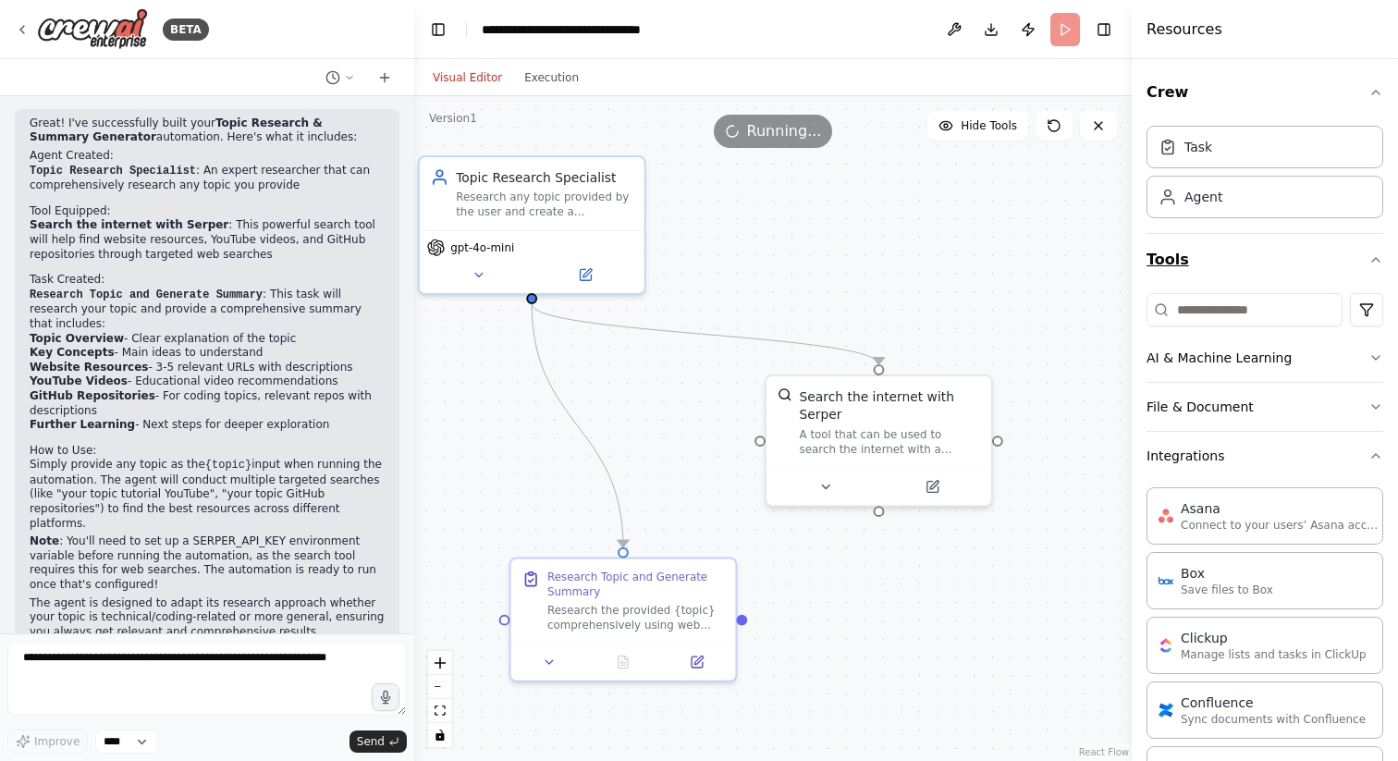
click at [1379, 262] on icon "button" at bounding box center [1376, 259] width 15 height 15
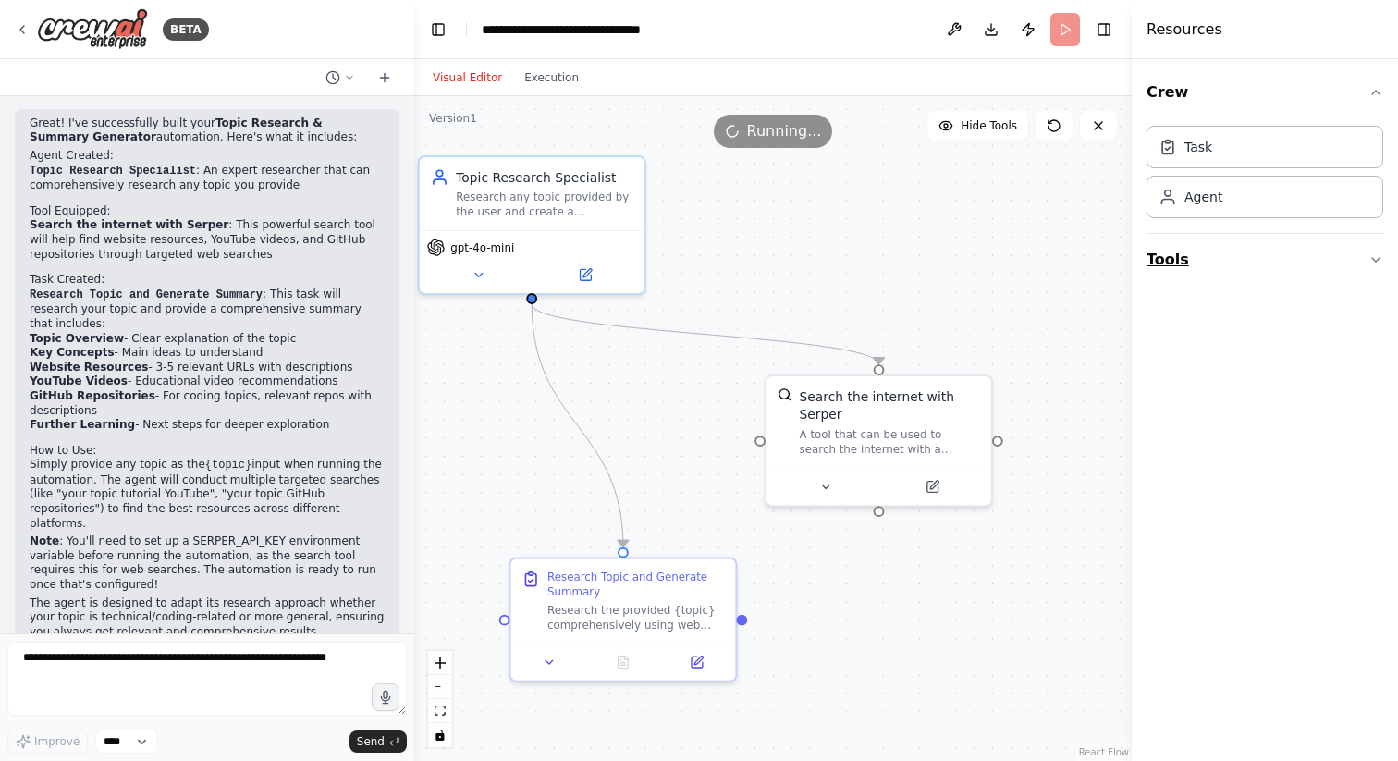
click at [1339, 253] on button "Tools" at bounding box center [1265, 260] width 237 height 52
